Goal: Find specific page/section: Find specific page/section

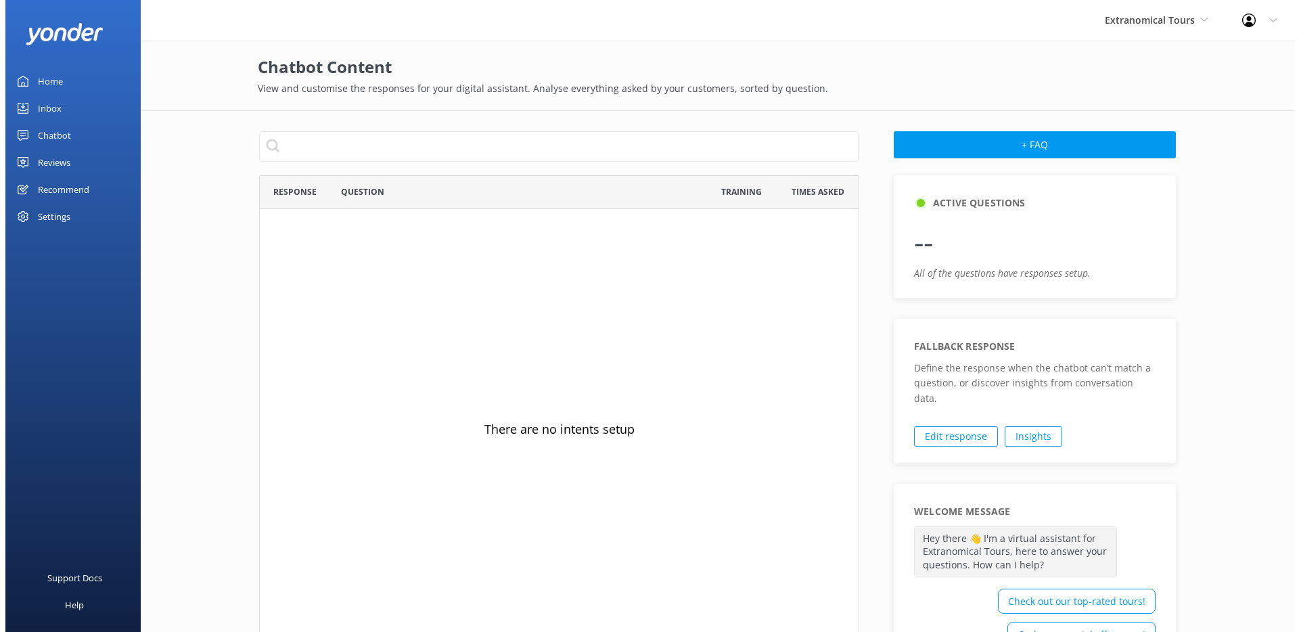
scroll to position [464, 589]
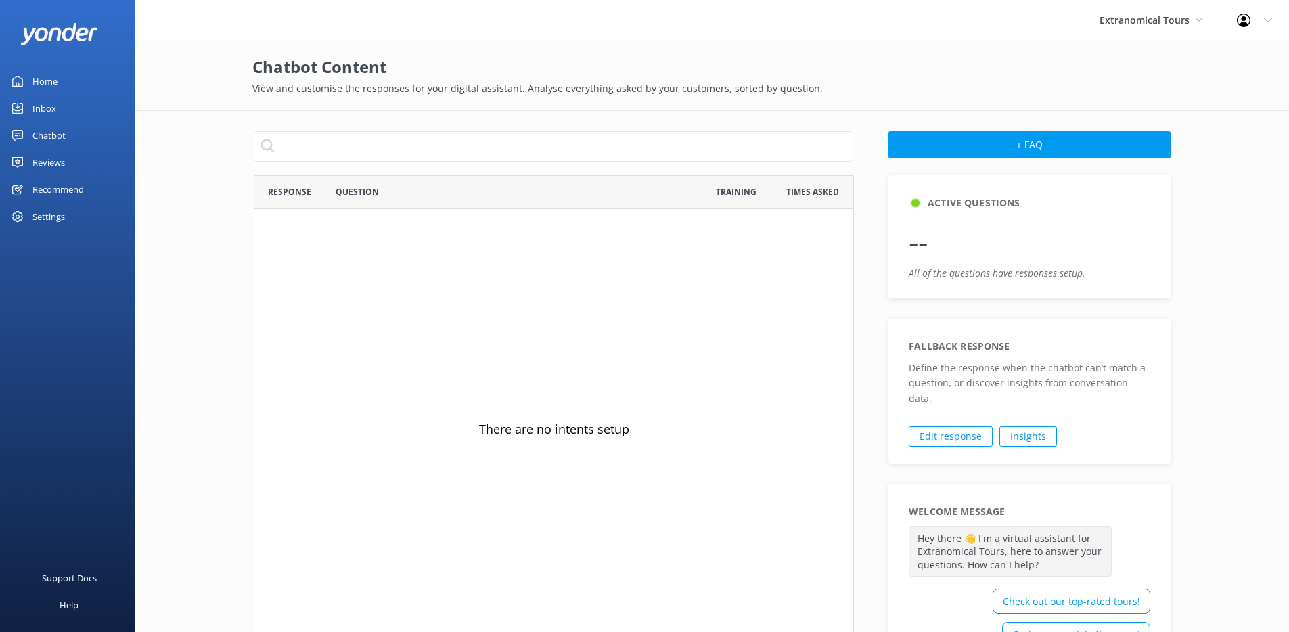
click at [52, 128] on div "Chatbot" at bounding box center [48, 135] width 33 height 27
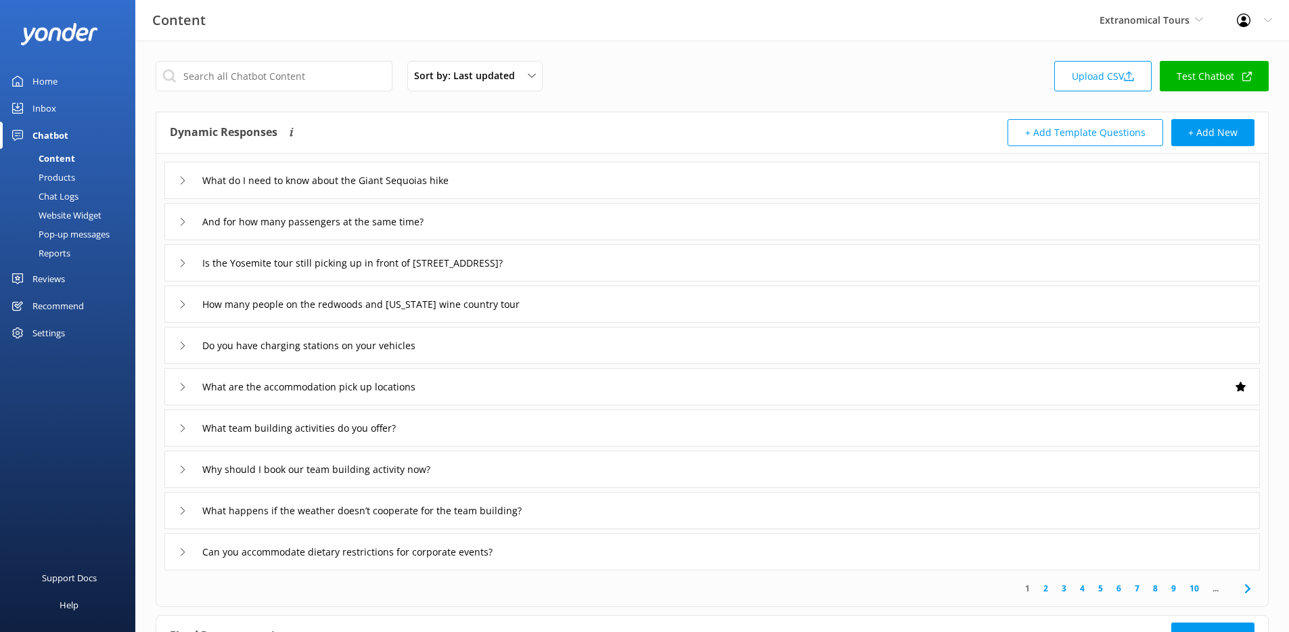
click at [87, 214] on div "Website Widget" at bounding box center [54, 215] width 93 height 19
